Goal: Navigation & Orientation: Find specific page/section

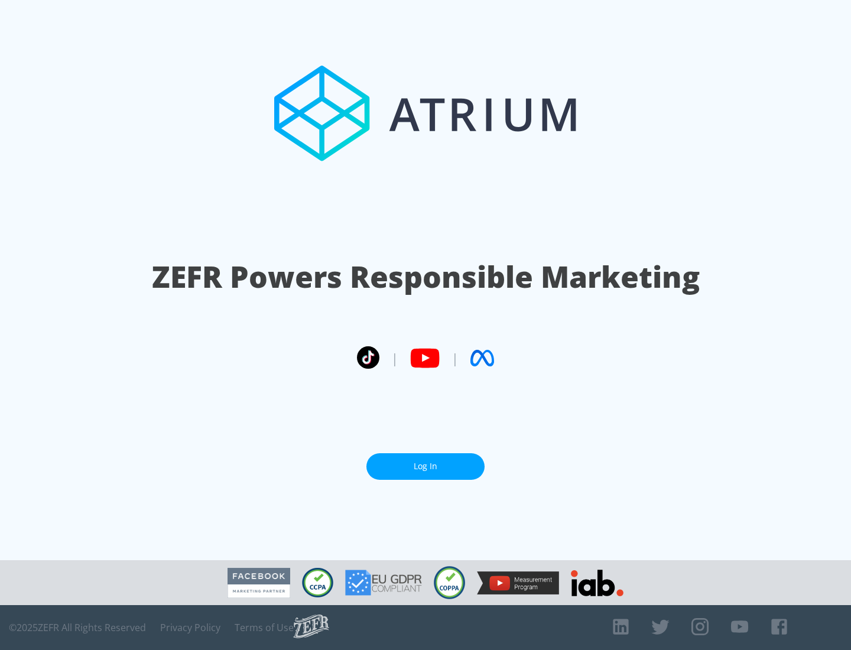
click at [426, 462] on link "Log In" at bounding box center [426, 467] width 118 height 27
